Goal: Navigation & Orientation: Find specific page/section

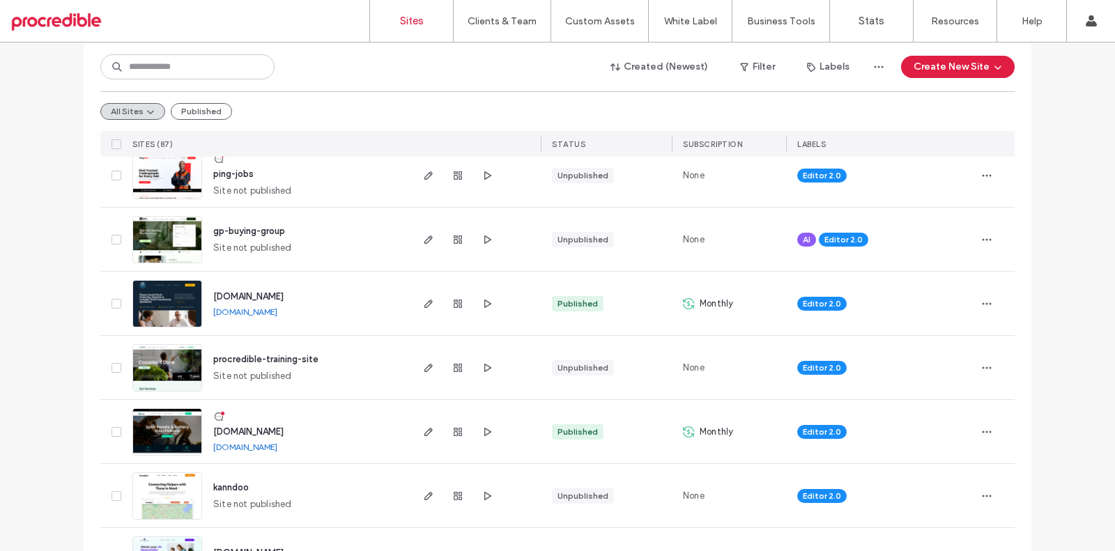
scroll to position [327, 0]
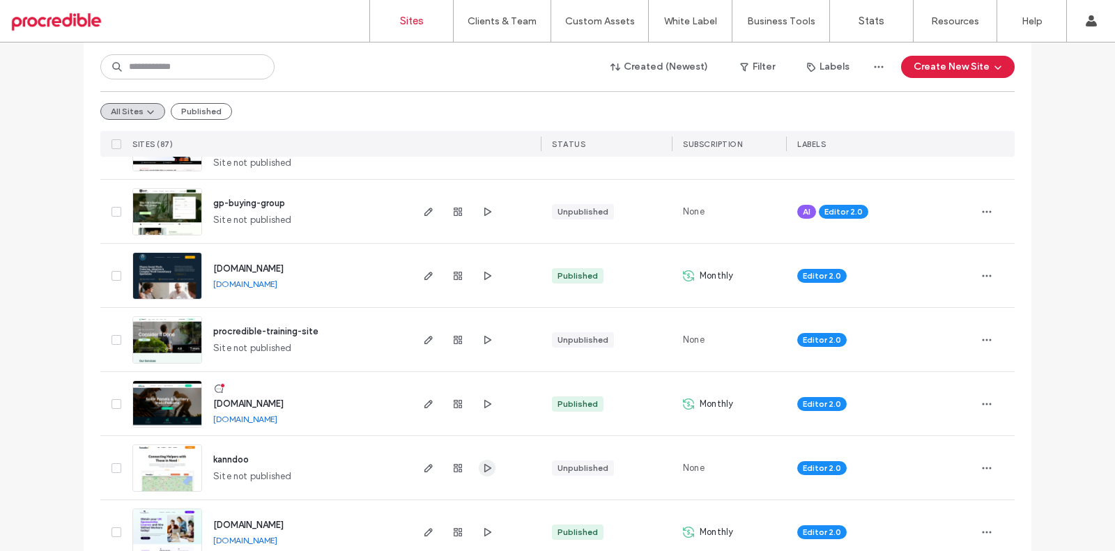
click at [482, 471] on icon "button" at bounding box center [487, 468] width 11 height 11
click at [188, 477] on img at bounding box center [167, 492] width 68 height 95
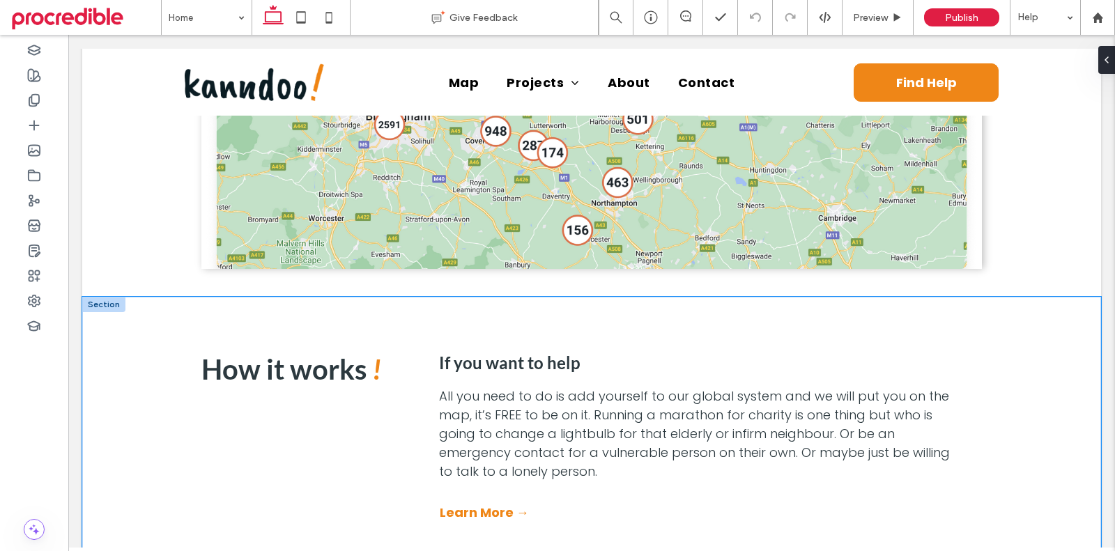
scroll to position [288, 0]
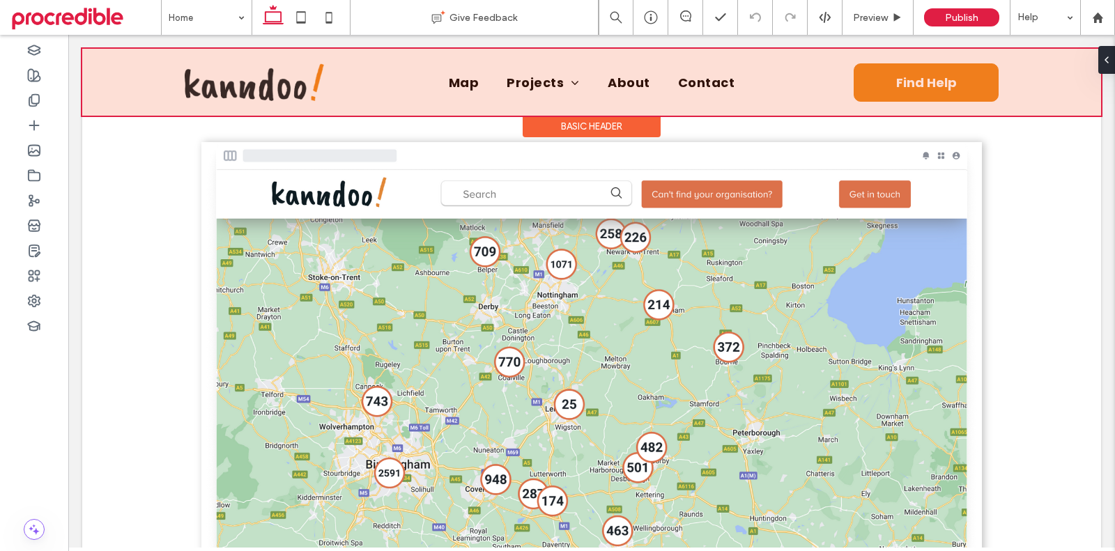
click at [682, 79] on div at bounding box center [591, 82] width 1019 height 67
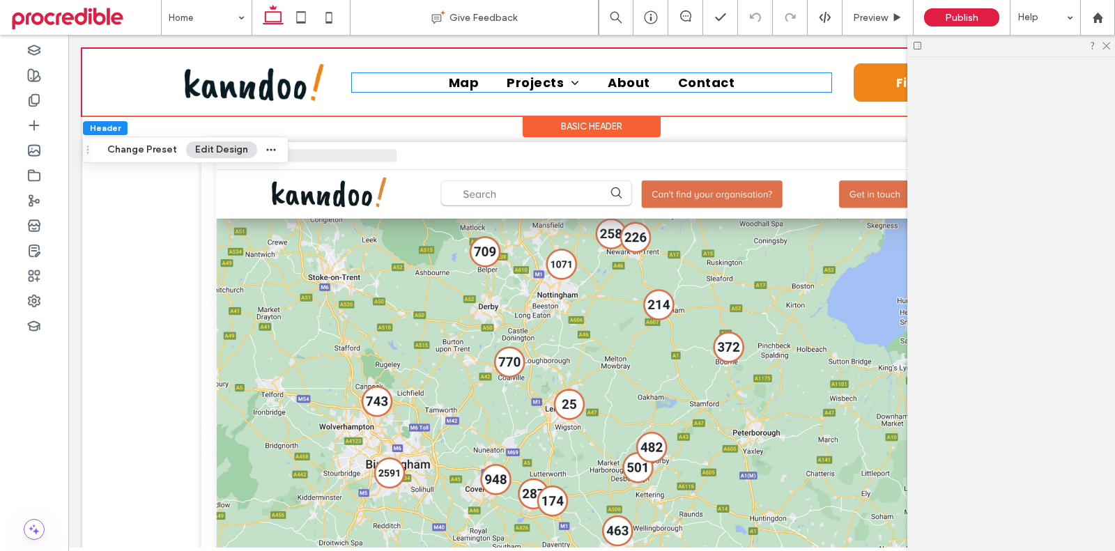
click at [682, 79] on span "Contact" at bounding box center [706, 82] width 57 height 19
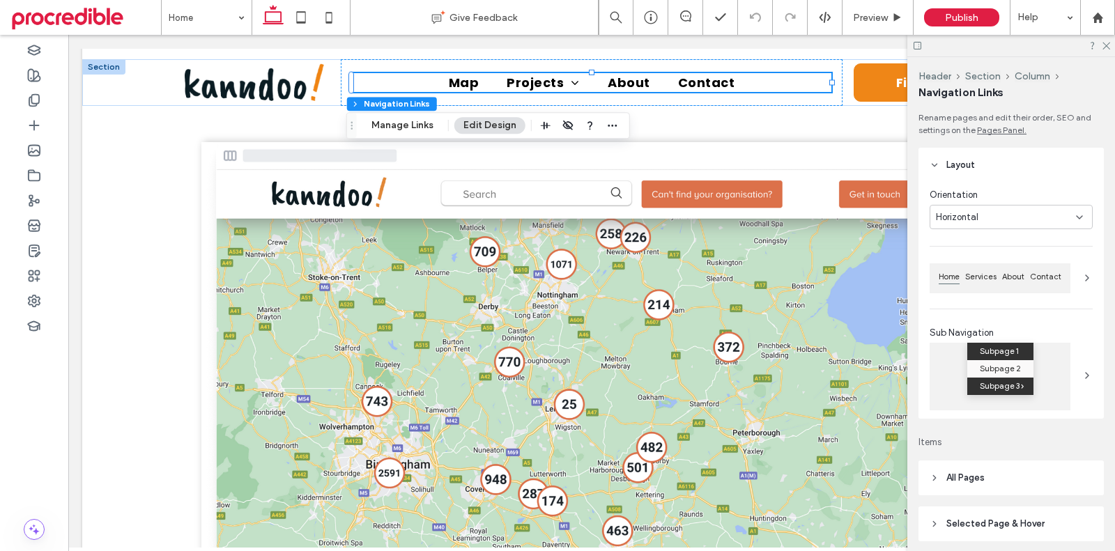
scroll to position [41, 0]
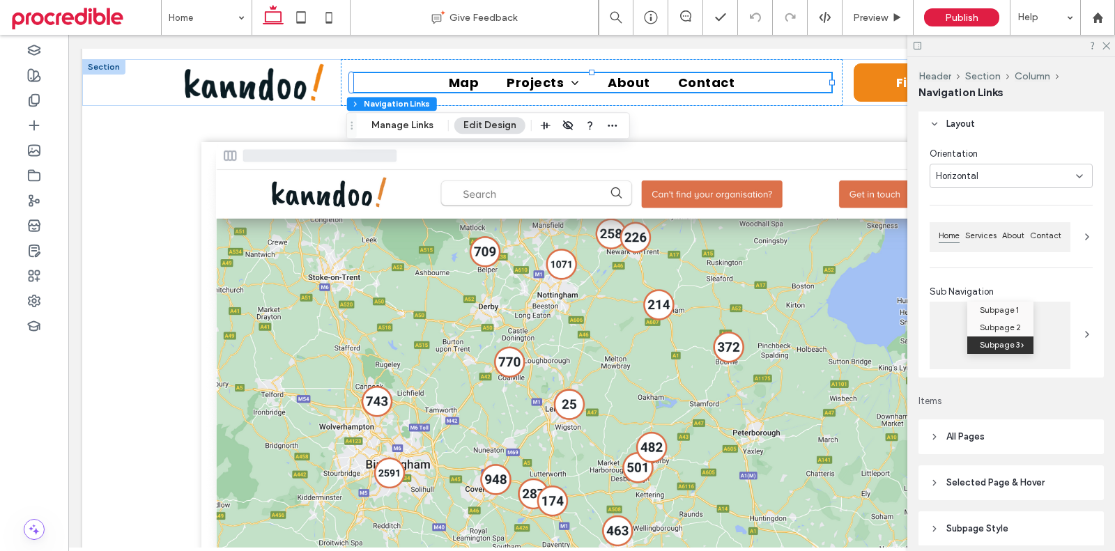
click at [940, 424] on header "All Pages" at bounding box center [1011, 437] width 185 height 35
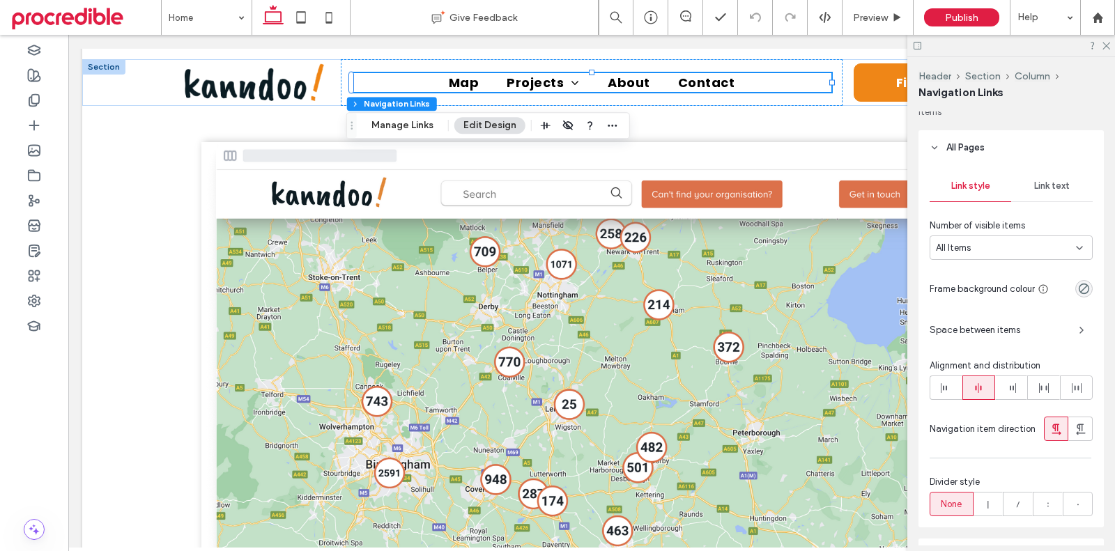
scroll to position [280, 0]
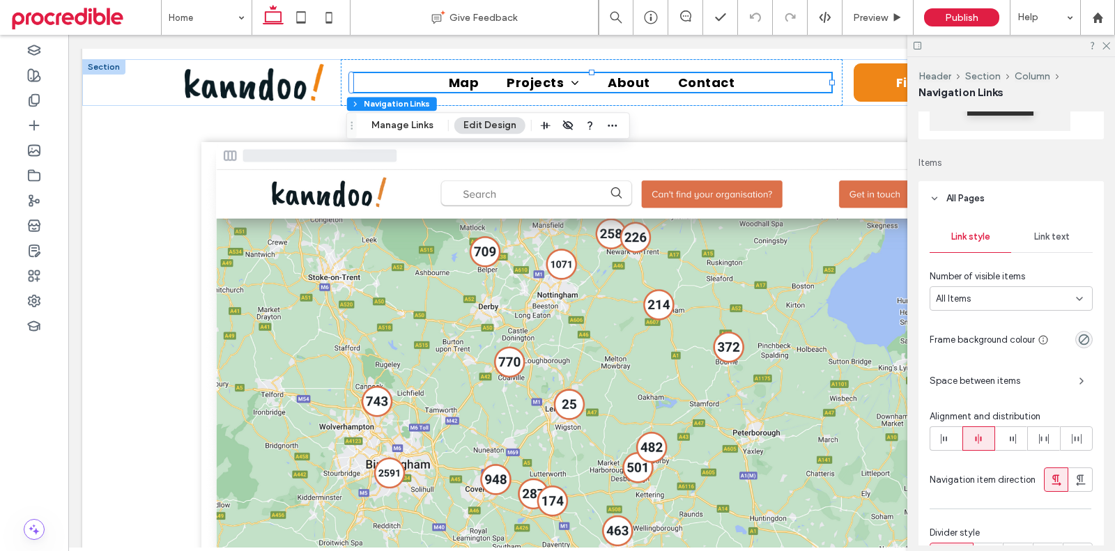
click at [1038, 236] on span "Link text" at bounding box center [1052, 236] width 36 height 11
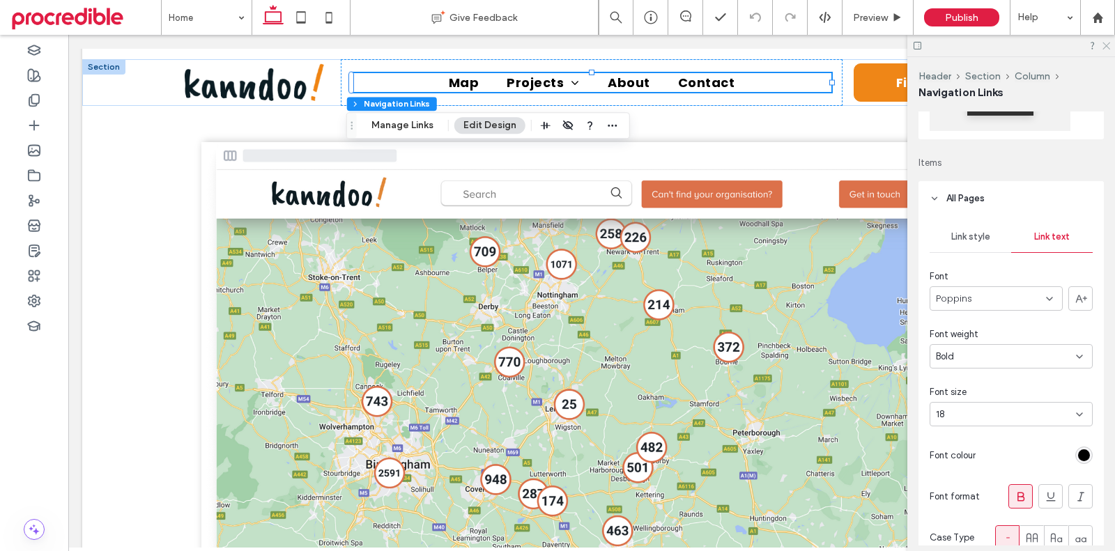
click at [1108, 47] on icon at bounding box center [1105, 44] width 9 height 9
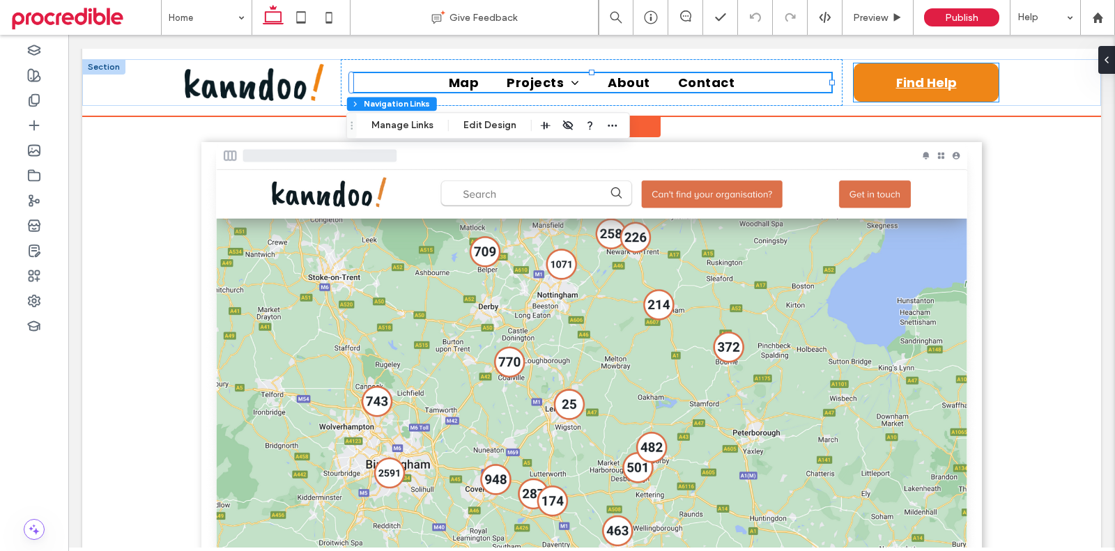
click at [959, 71] on link "Find Help" at bounding box center [926, 82] width 145 height 38
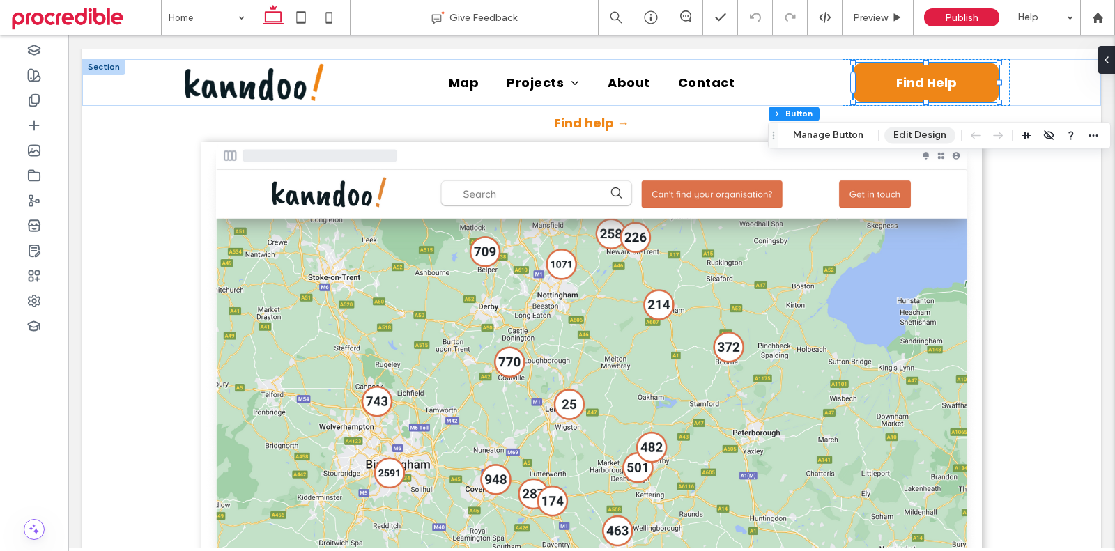
click at [904, 131] on button "Edit Design" at bounding box center [920, 135] width 71 height 17
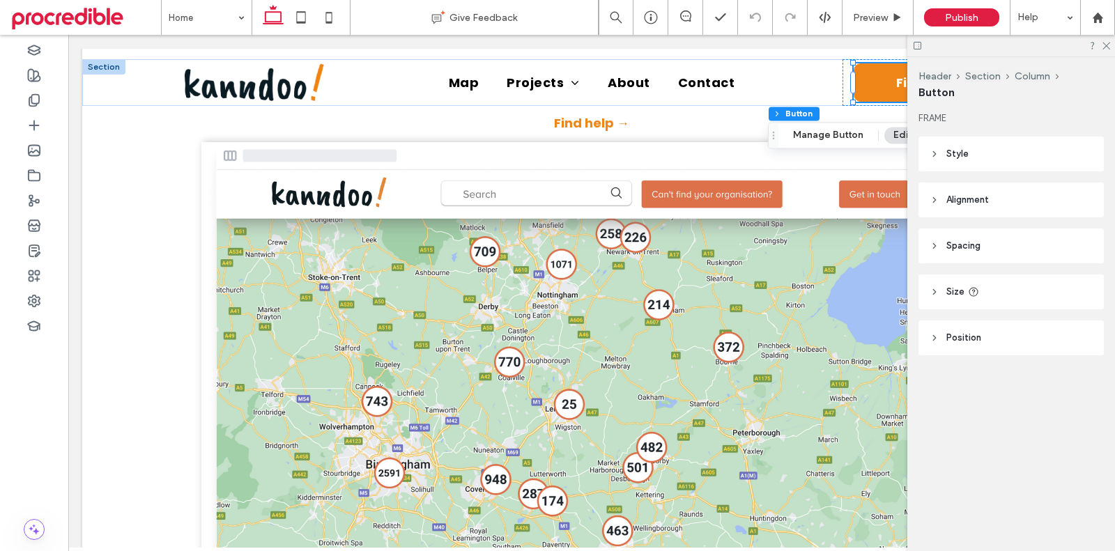
click at [956, 150] on span "Style" at bounding box center [958, 154] width 22 height 14
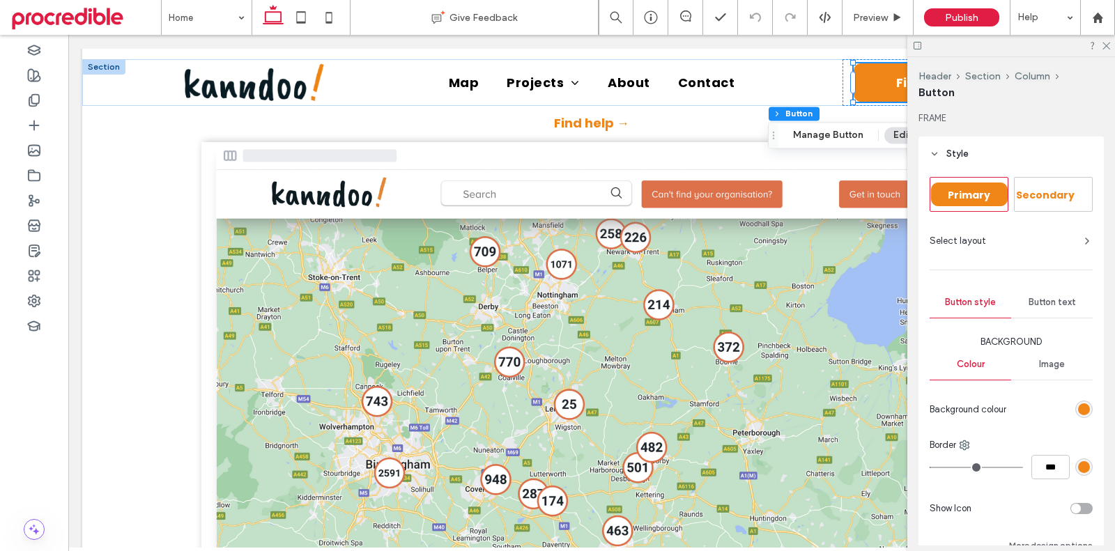
click at [1042, 301] on span "Button text" at bounding box center [1052, 302] width 47 height 11
